Goal: Manage account settings

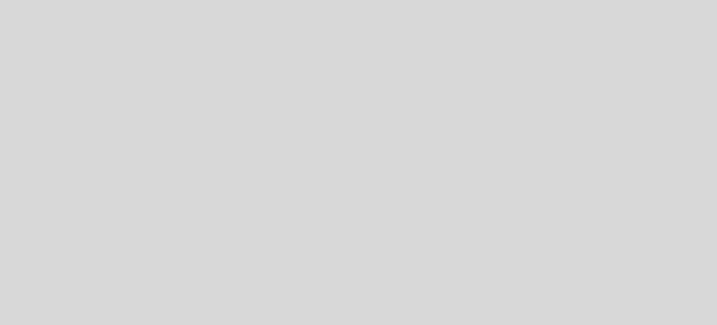
select select "es"
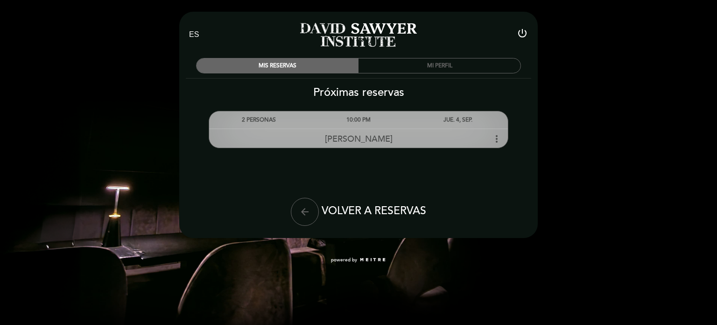
click at [497, 136] on icon "more_vert" at bounding box center [496, 138] width 11 height 11
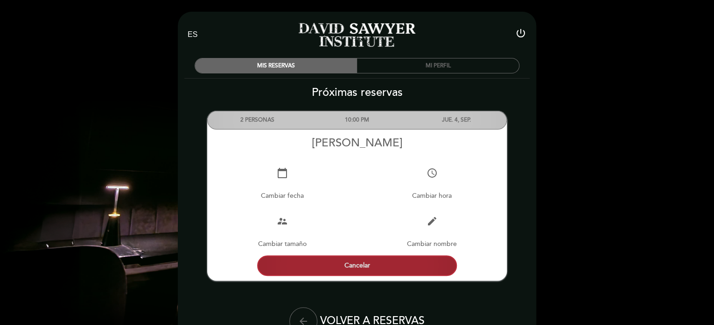
click at [366, 265] on button "Cancelar" at bounding box center [357, 265] width 200 height 21
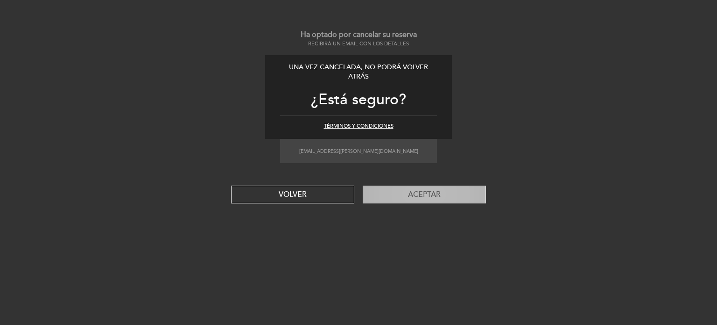
click at [427, 194] on button "Aceptar" at bounding box center [424, 194] width 123 height 18
